Goal: Contribute content

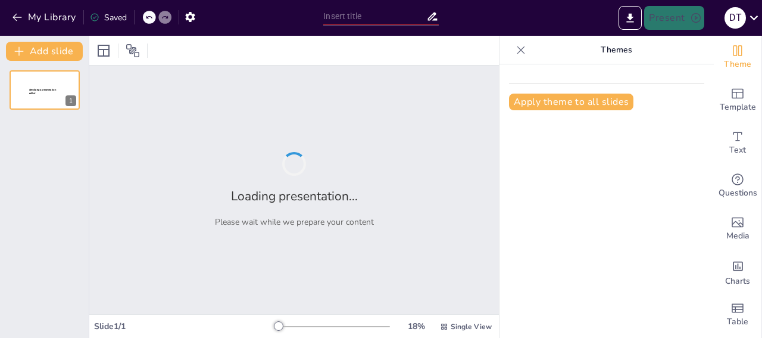
type input "Enhancing Educational Opportunities for Tribal Students in [GEOGRAPHIC_DATA] ([…"
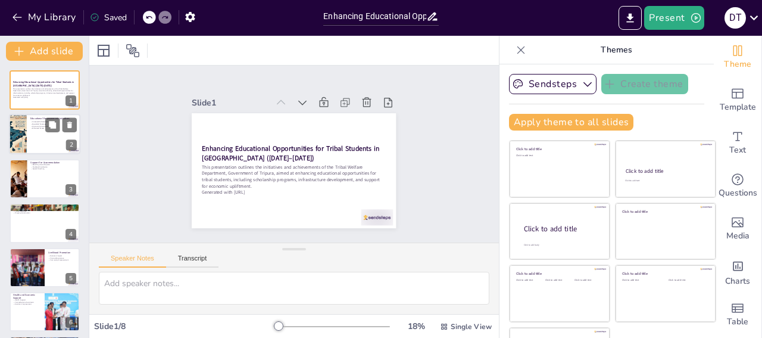
click at [50, 142] on div at bounding box center [44, 134] width 71 height 40
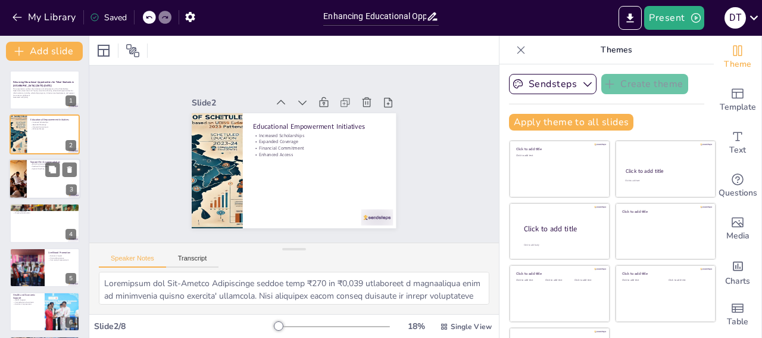
click at [39, 180] on div at bounding box center [44, 178] width 71 height 40
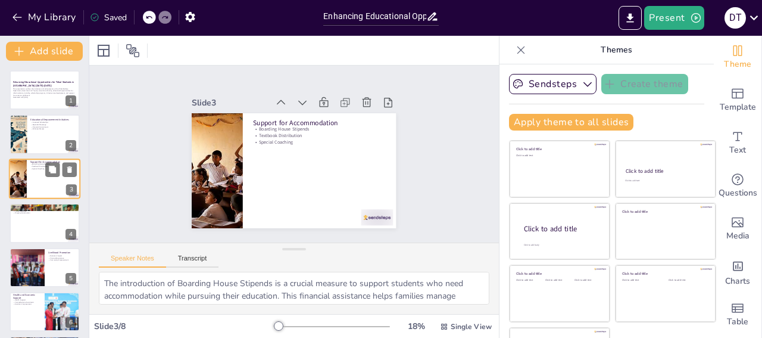
click at [32, 186] on div at bounding box center [44, 178] width 71 height 40
click at [36, 223] on div at bounding box center [44, 222] width 71 height 40
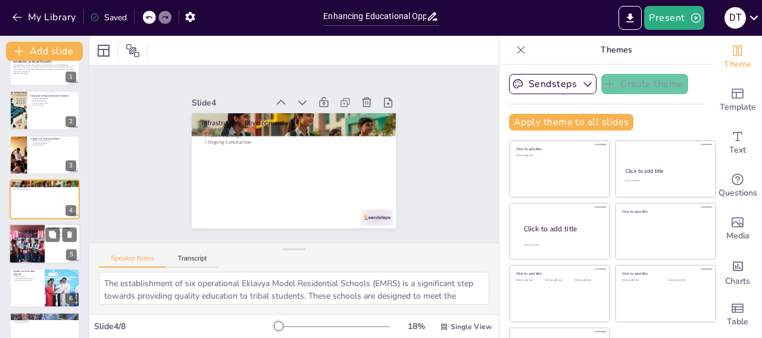
click at [34, 245] on div at bounding box center [26, 243] width 61 height 40
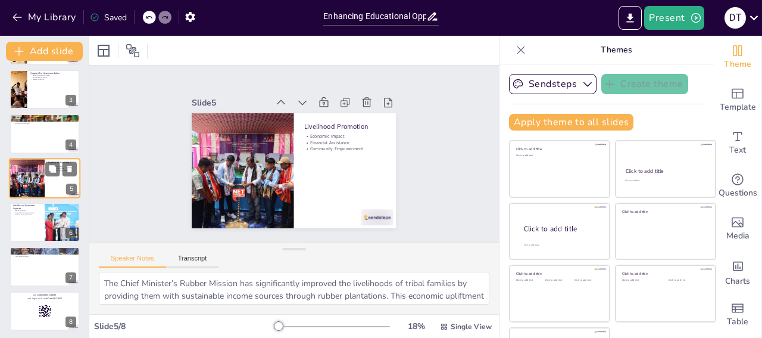
scroll to position [92, 0]
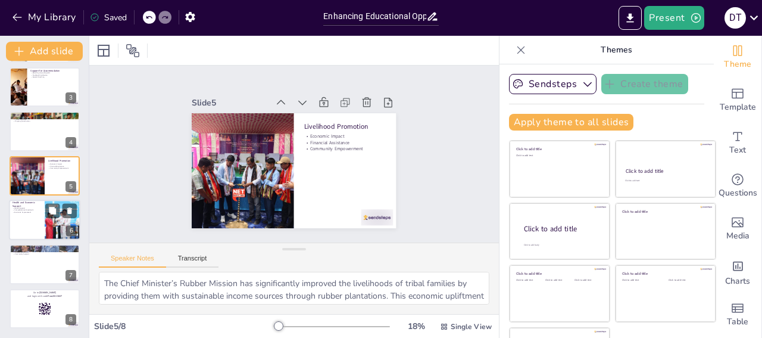
click at [26, 223] on div at bounding box center [44, 219] width 71 height 40
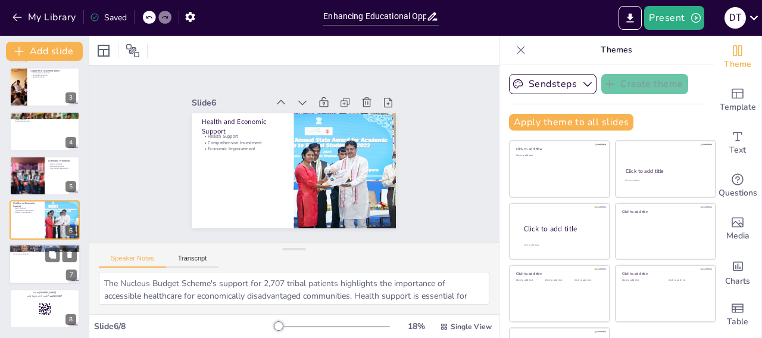
click at [36, 275] on div at bounding box center [44, 264] width 71 height 40
type textarea "The initiation of 21 major infrastructure projects demonstrates a dedicated eff…"
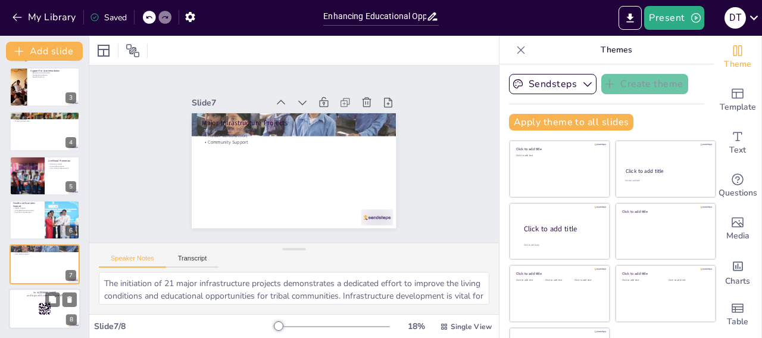
click at [35, 308] on div at bounding box center [44, 308] width 71 height 40
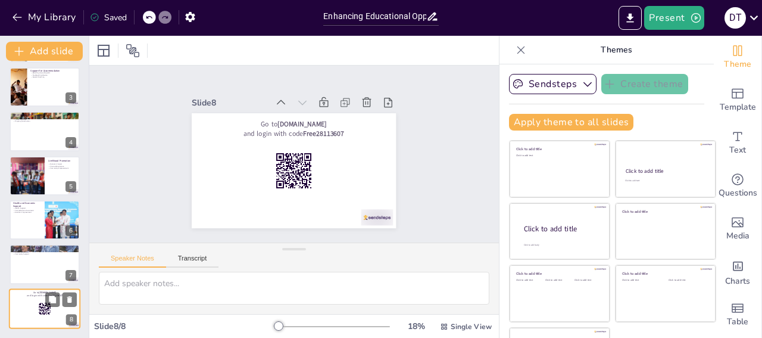
scroll to position [0, 0]
